Goal: Transaction & Acquisition: Purchase product/service

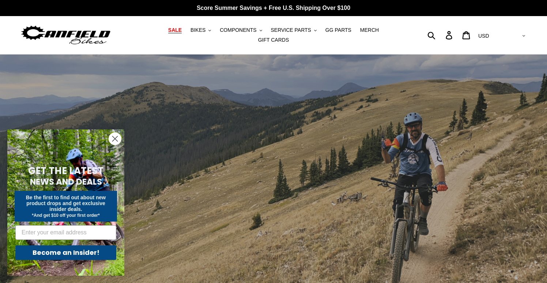
click at [166, 33] on link "SALE" at bounding box center [174, 30] width 21 height 10
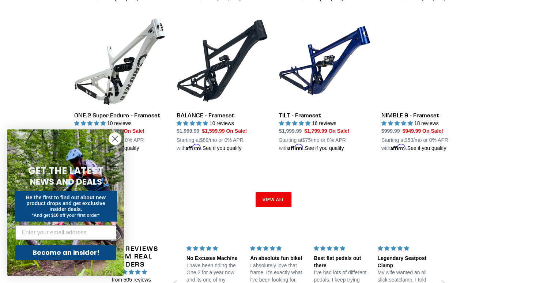
scroll to position [1138, 0]
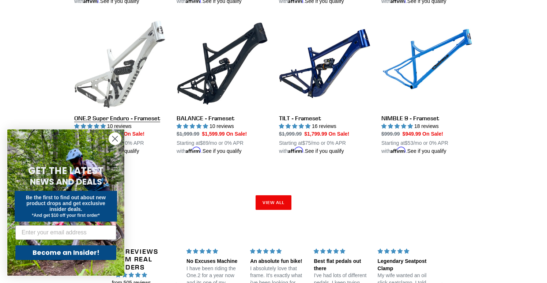
click at [124, 80] on link "ONE.2 Super Enduro - Frameset" at bounding box center [119, 86] width 91 height 137
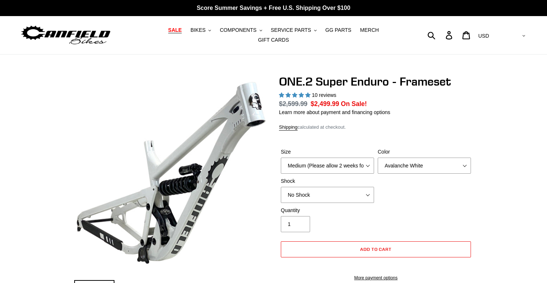
select select "highest-rating"
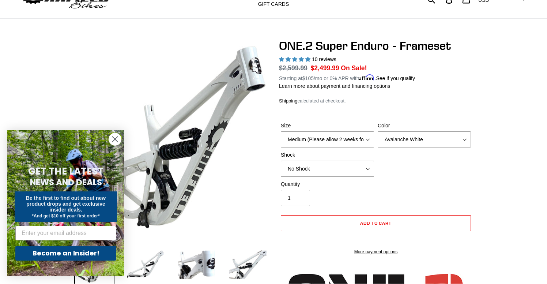
scroll to position [43, 0]
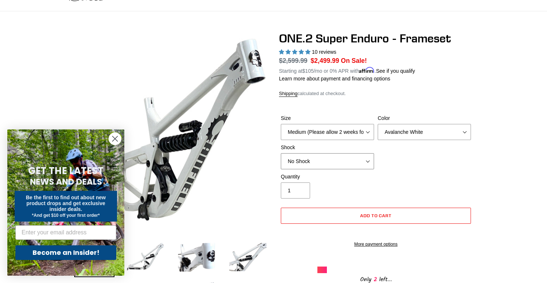
select select "RockShox Vivid Coil"
